Goal: Information Seeking & Learning: Check status

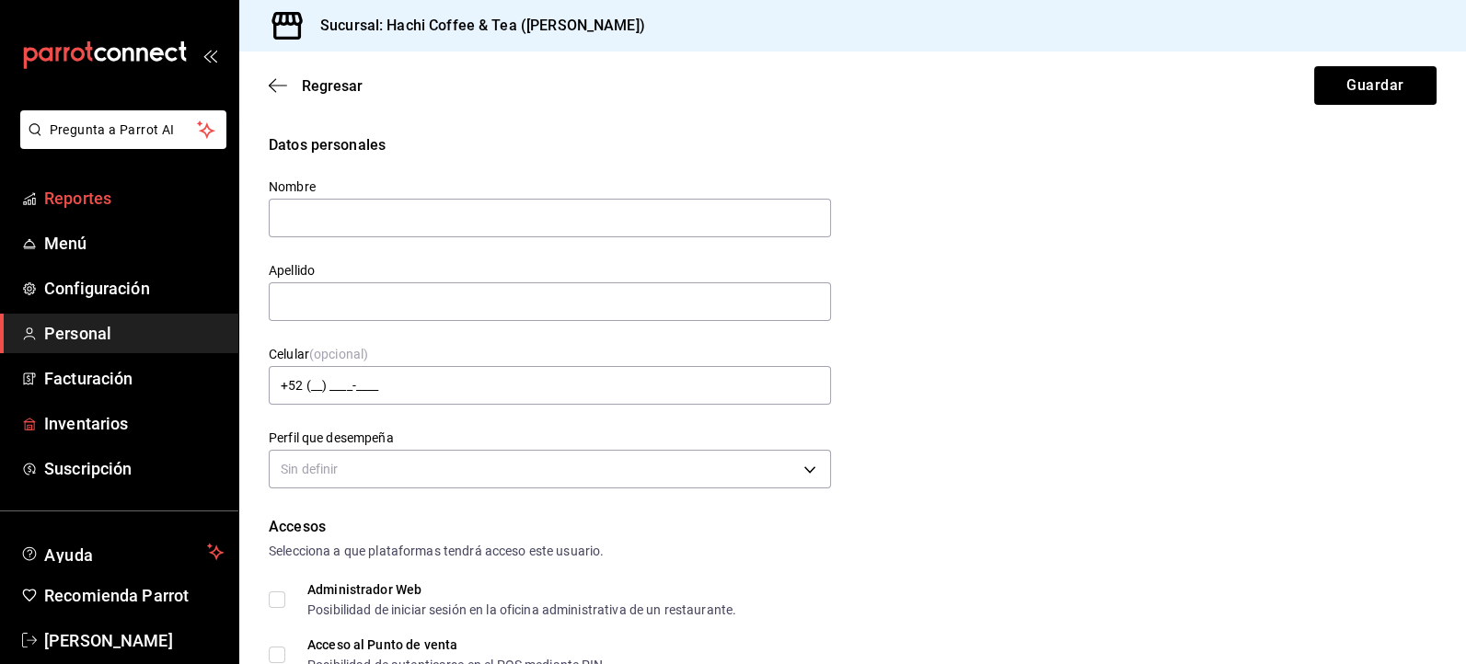
click at [85, 200] on span "Reportes" at bounding box center [133, 198] width 179 height 25
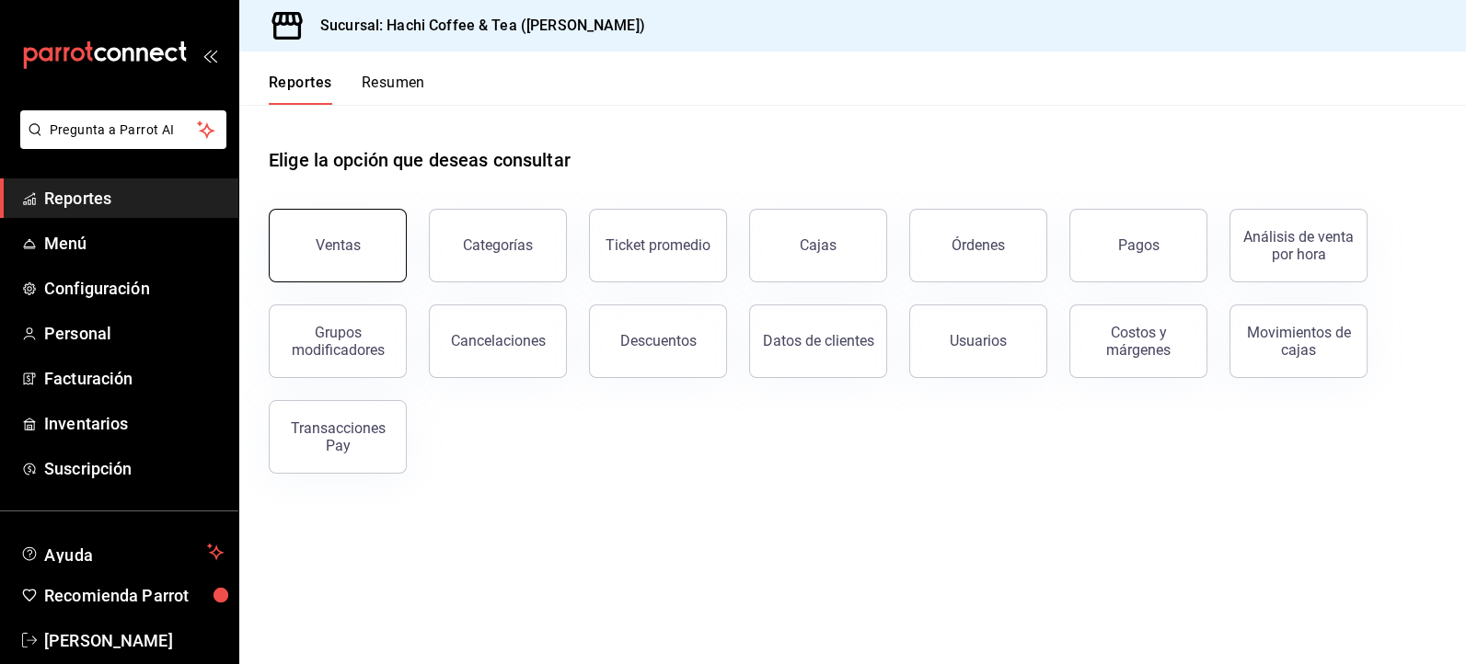
click at [351, 247] on div "Ventas" at bounding box center [338, 244] width 45 height 17
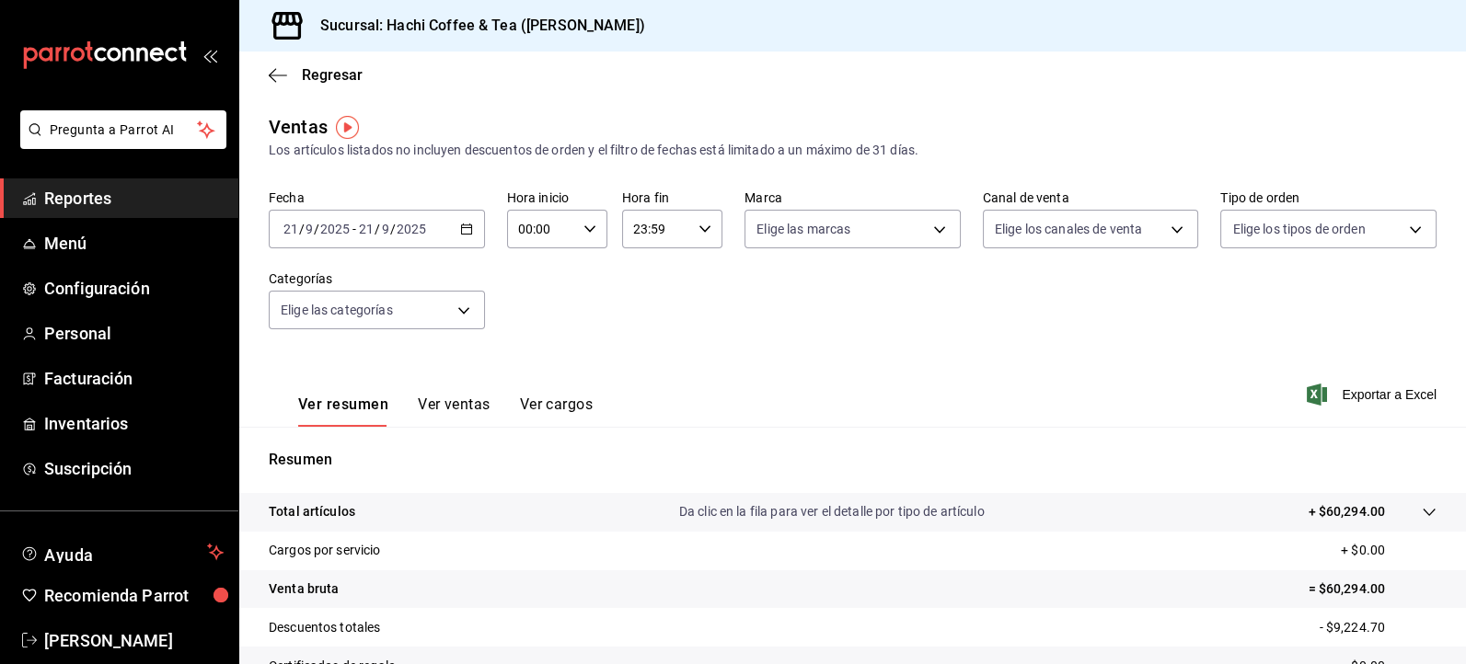
click at [89, 213] on link "Reportes" at bounding box center [119, 198] width 238 height 40
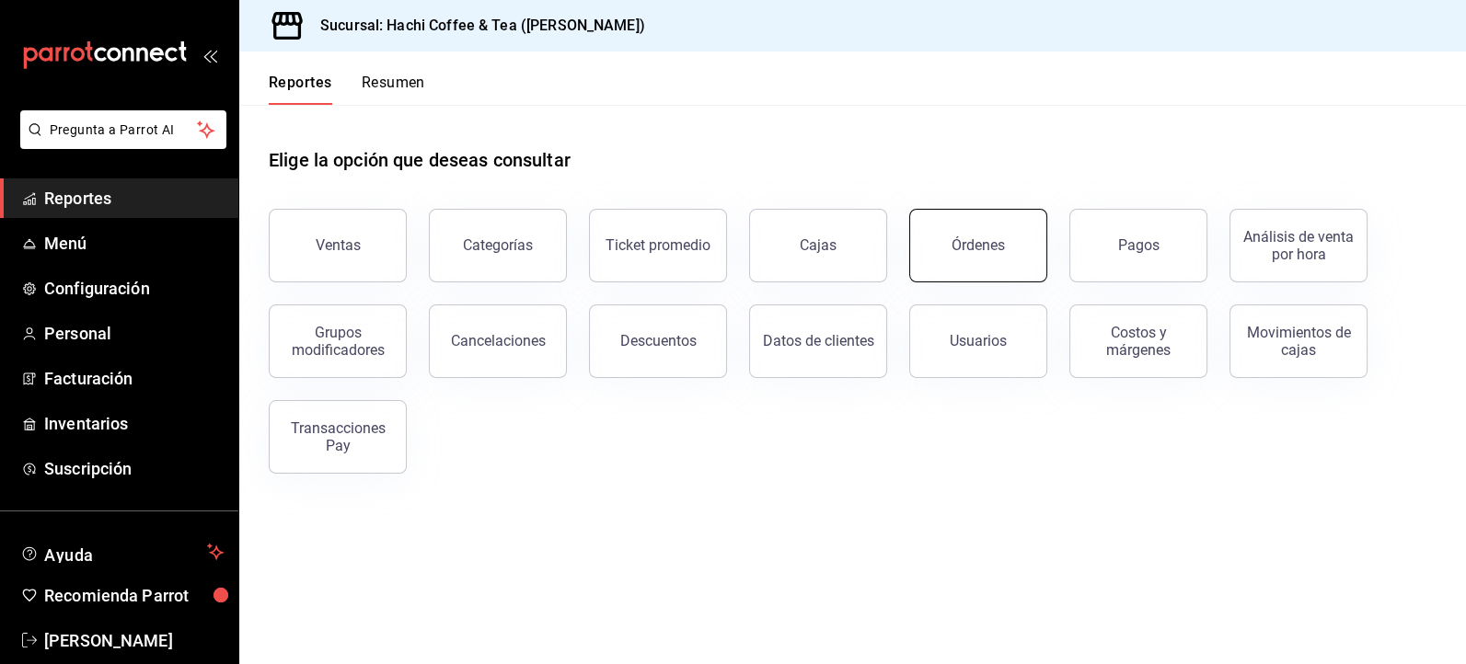
click at [1005, 258] on button "Órdenes" at bounding box center [978, 246] width 138 height 74
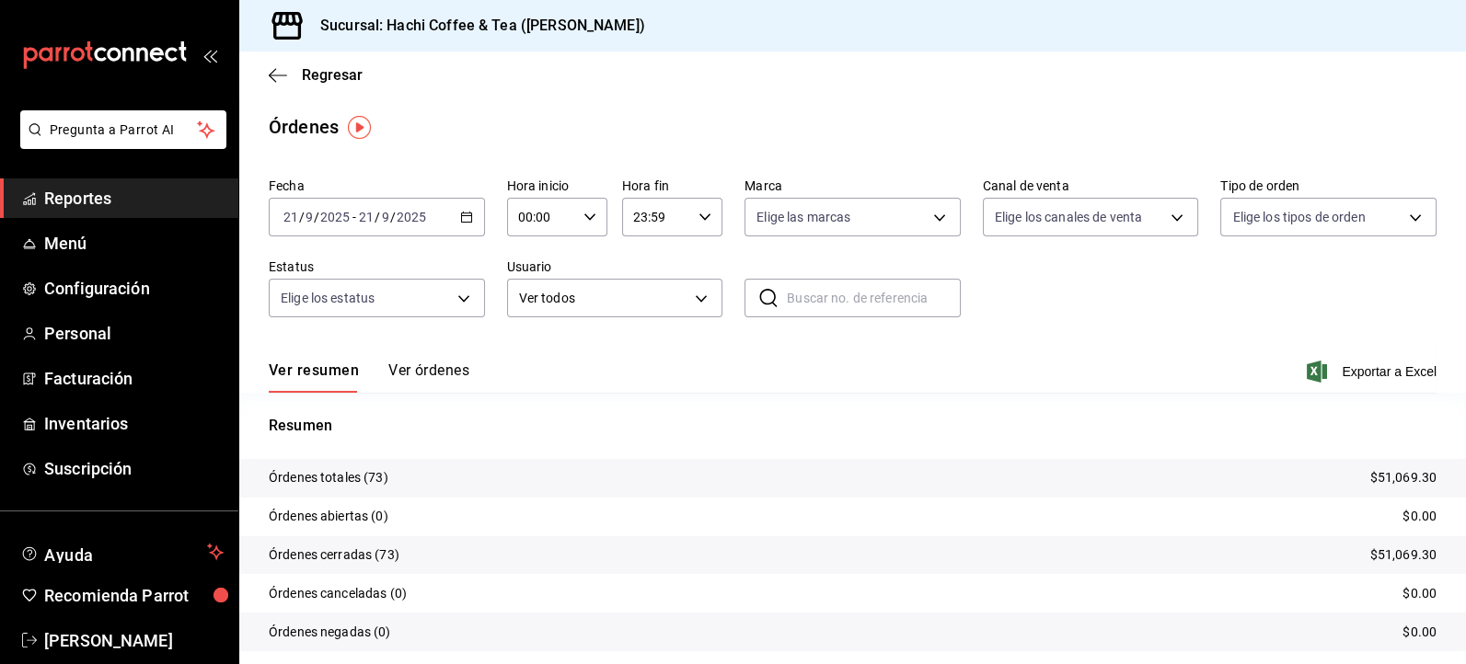
click at [109, 205] on span "Reportes" at bounding box center [133, 198] width 179 height 25
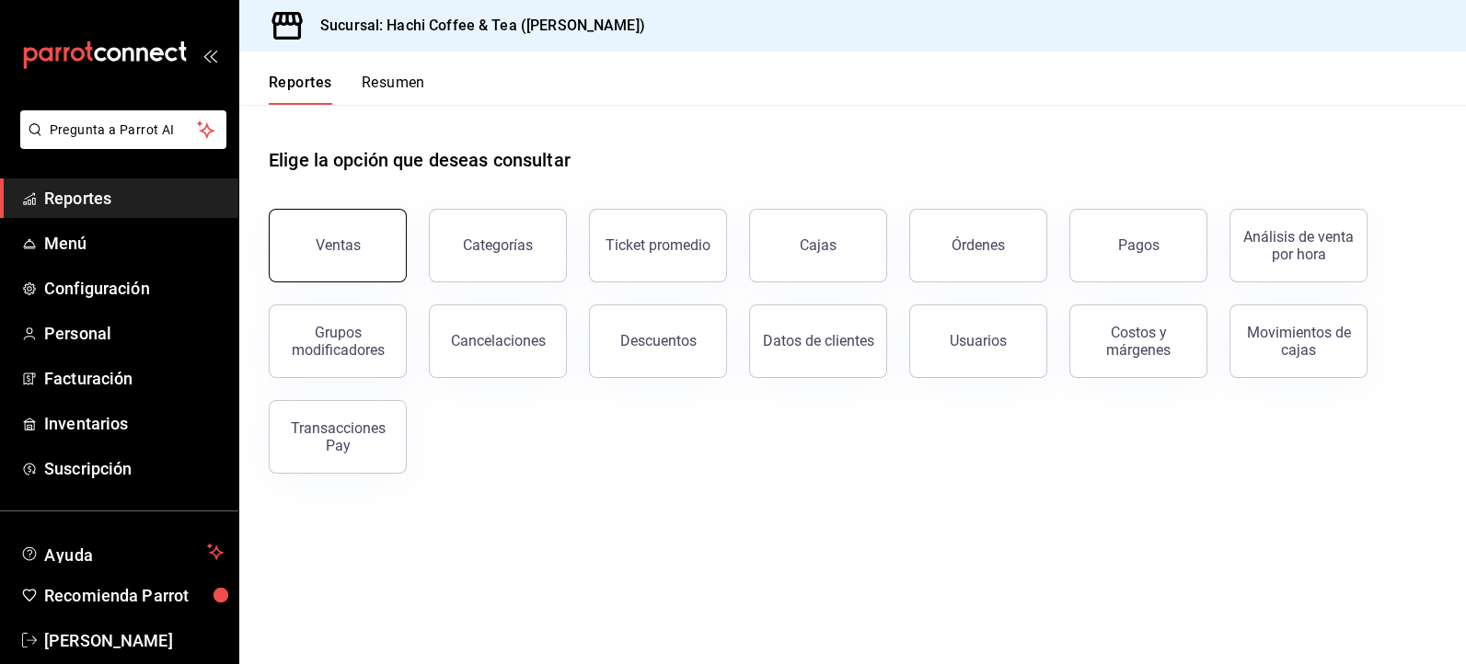
click at [351, 258] on button "Ventas" at bounding box center [338, 246] width 138 height 74
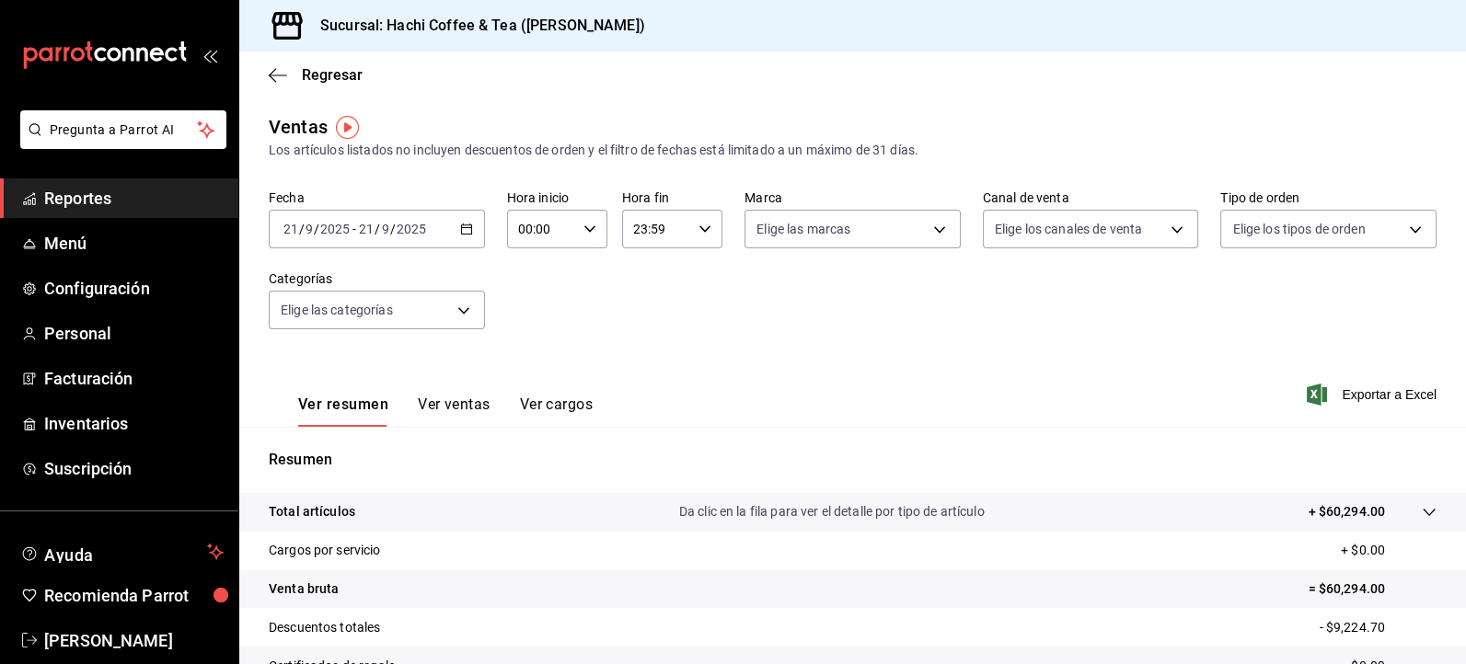
click at [132, 195] on span "Reportes" at bounding box center [133, 198] width 179 height 25
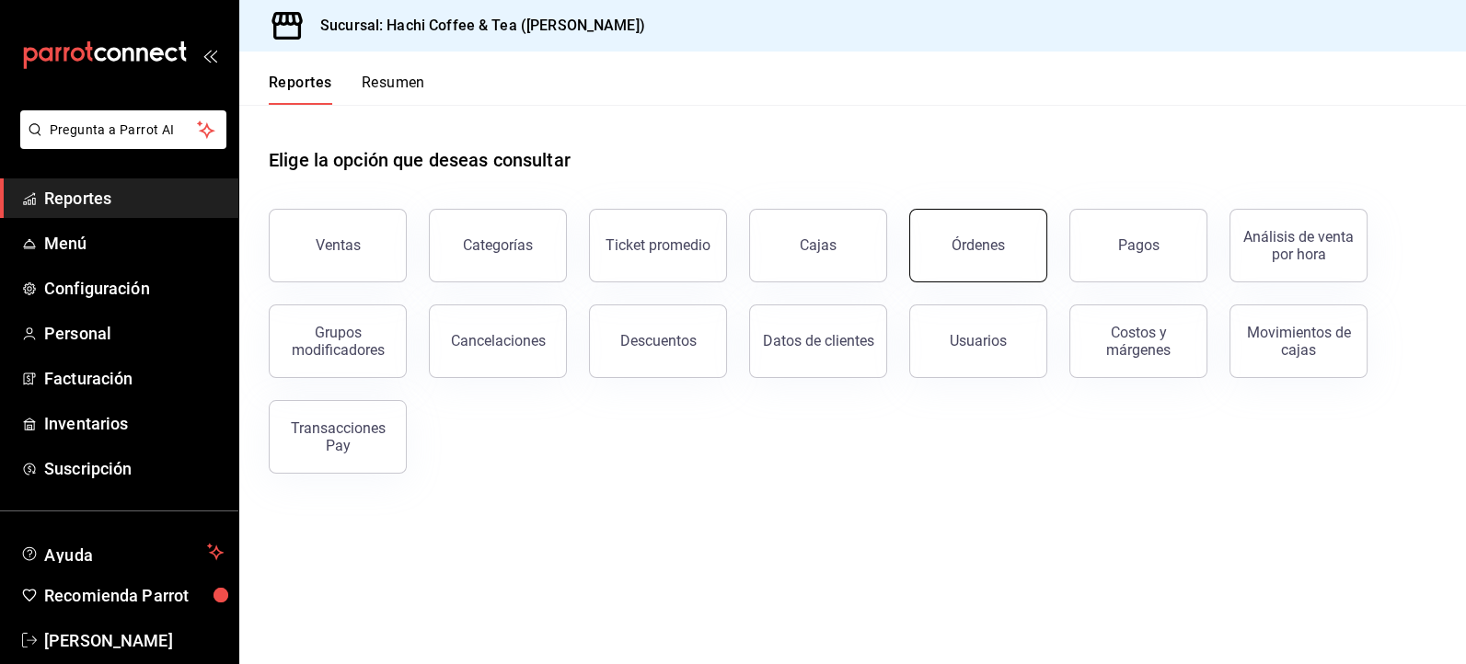
click at [979, 254] on button "Órdenes" at bounding box center [978, 246] width 138 height 74
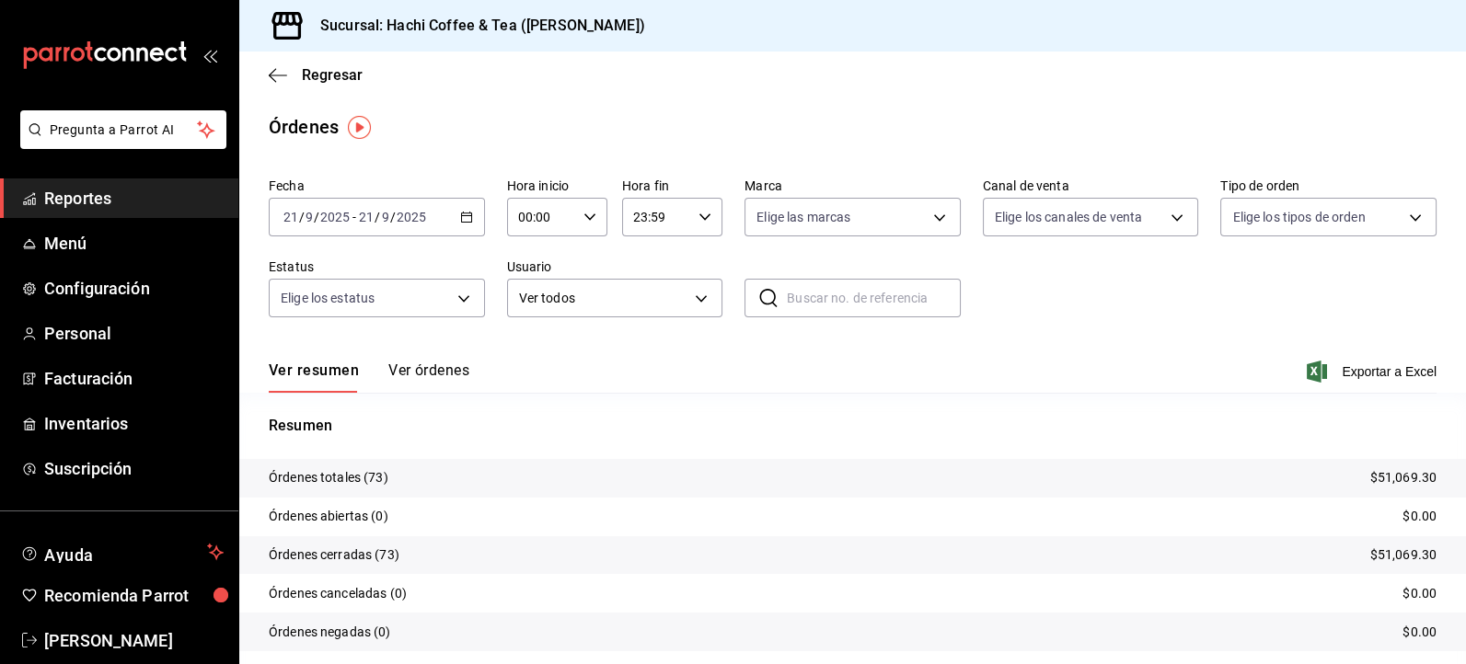
click at [436, 366] on button "Ver órdenes" at bounding box center [428, 377] width 81 height 31
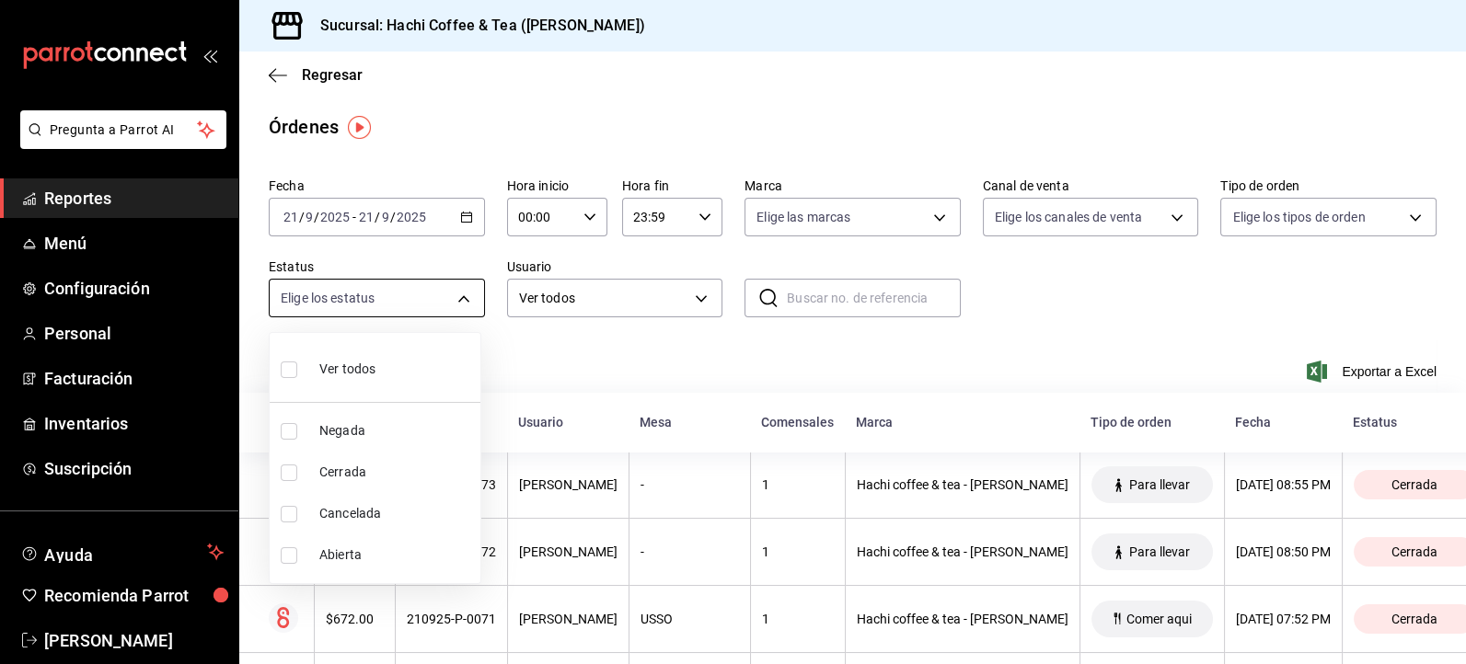
click at [457, 302] on body "Pregunta a Parrot AI Reportes Menú Configuración Personal Facturación Inventari…" at bounding box center [733, 332] width 1466 height 664
click at [343, 513] on span "Cancelada" at bounding box center [396, 513] width 154 height 19
type input "CANCELED"
checkbox input "true"
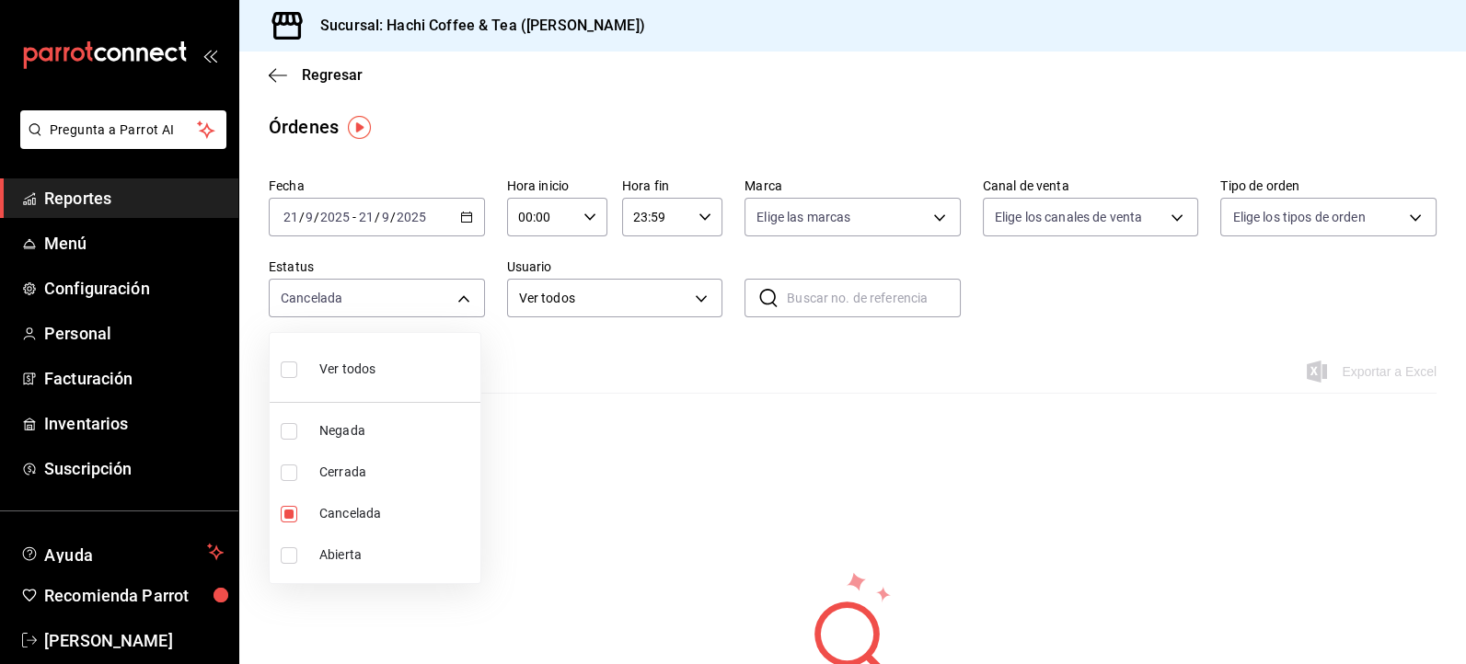
click at [92, 201] on div at bounding box center [733, 332] width 1466 height 664
